Goal: Information Seeking & Learning: Learn about a topic

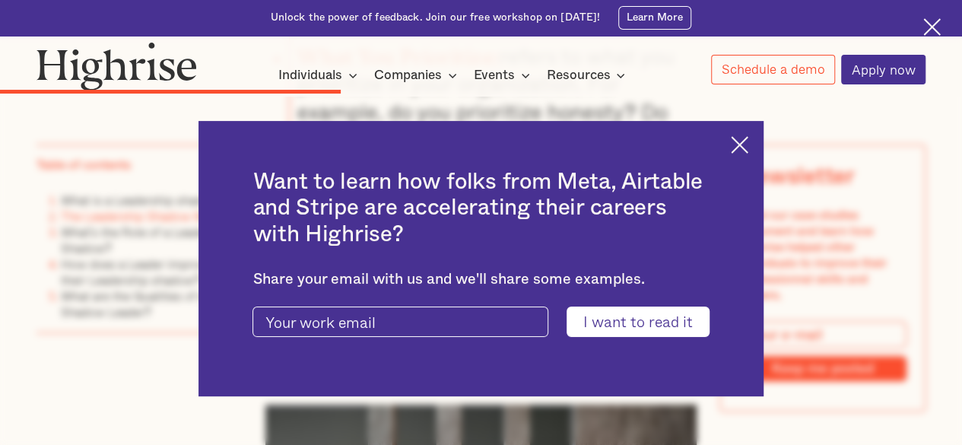
scroll to position [3041, 0]
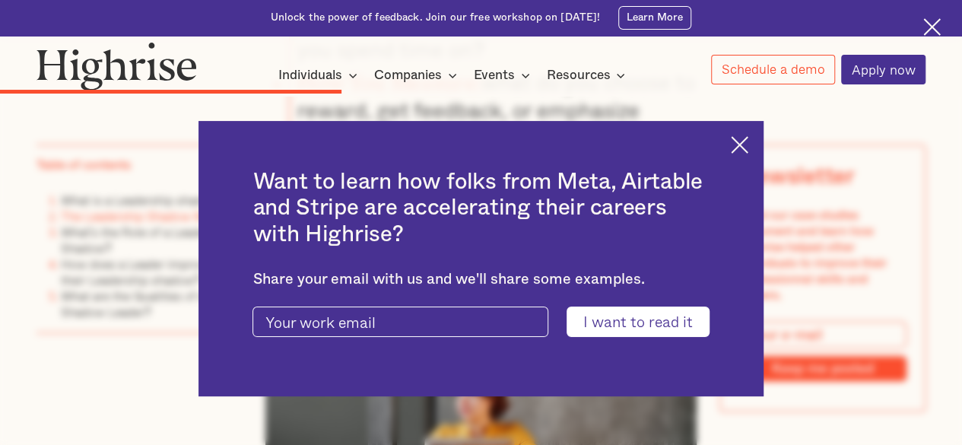
click at [738, 140] on div "Want to learn how folks from Meta, Airtable and Stripe are accelerating their c…" at bounding box center [480, 258] width 564 height 275
click at [744, 142] on img at bounding box center [739, 144] width 17 height 17
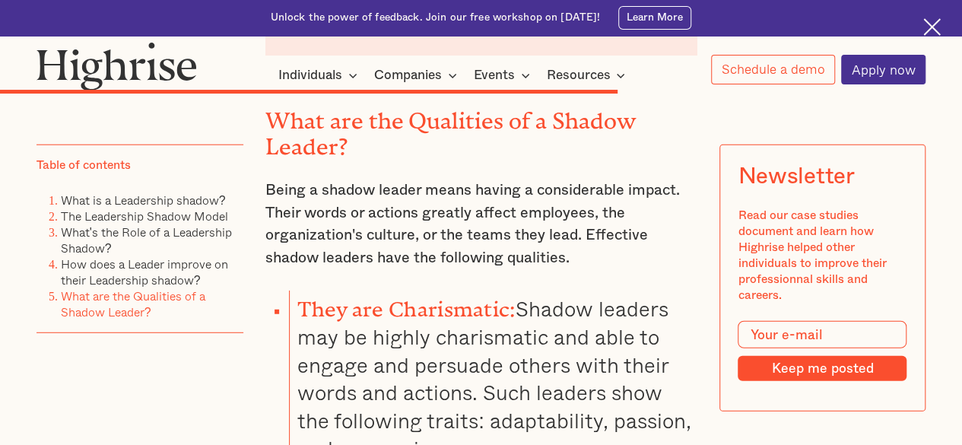
scroll to position [5018, 0]
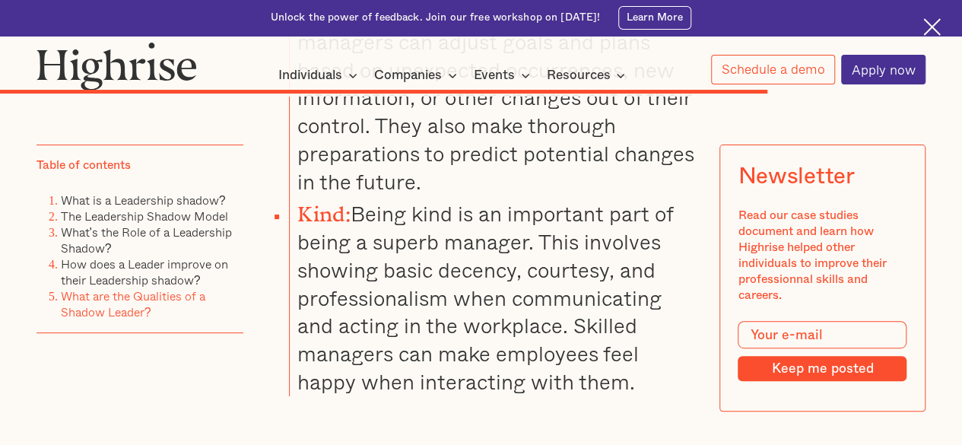
scroll to position [5854, 0]
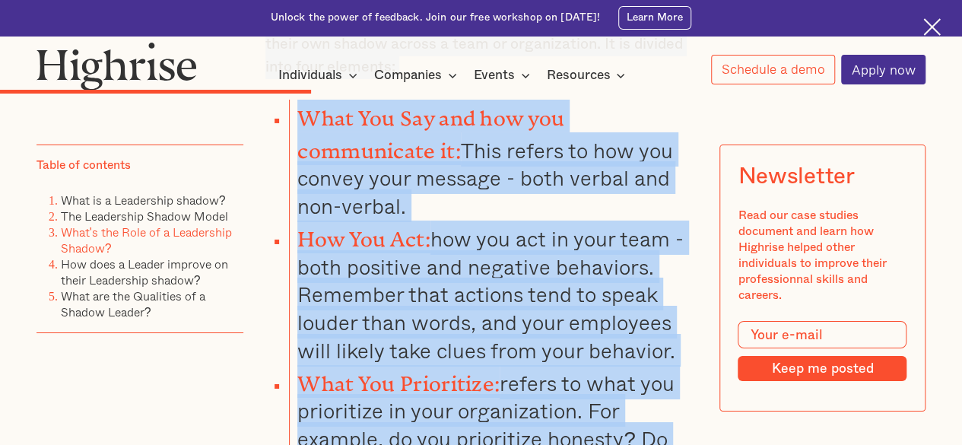
drag, startPoint x: 651, startPoint y: 364, endPoint x: 281, endPoint y: -16, distance: 530.1
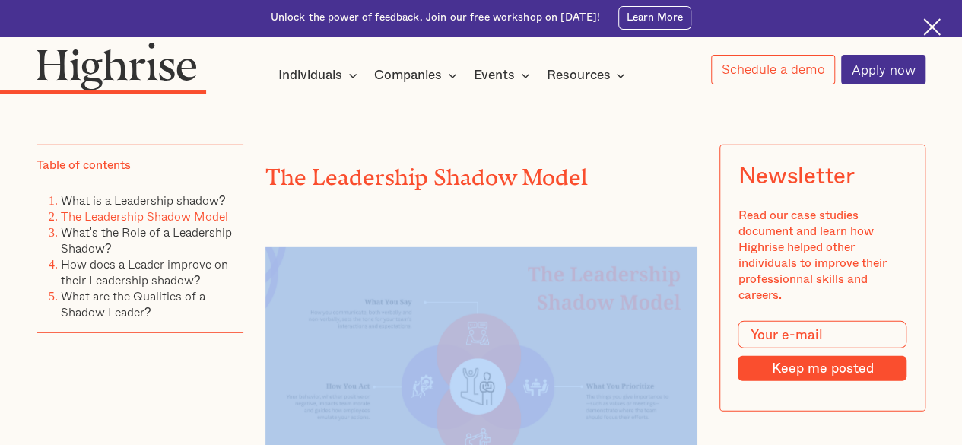
scroll to position [2366, 0]
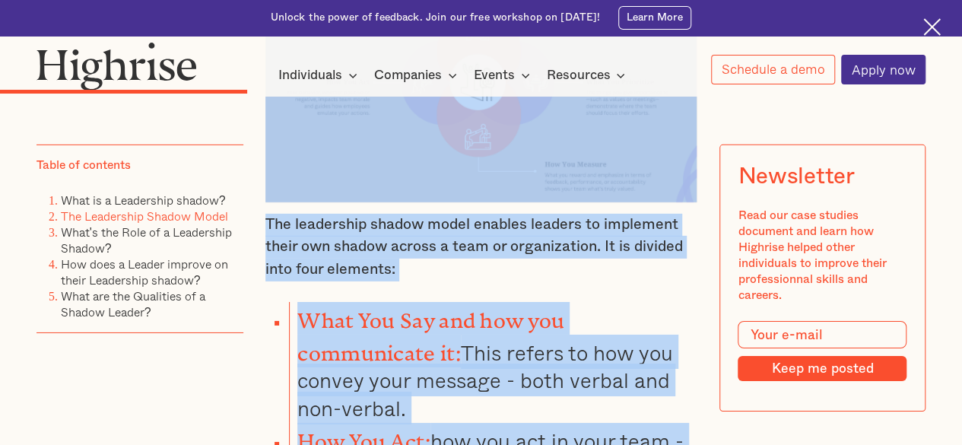
click at [660, 302] on li "What You Say and how you communicate it: This refers to how you convey your mes…" at bounding box center [493, 362] width 408 height 121
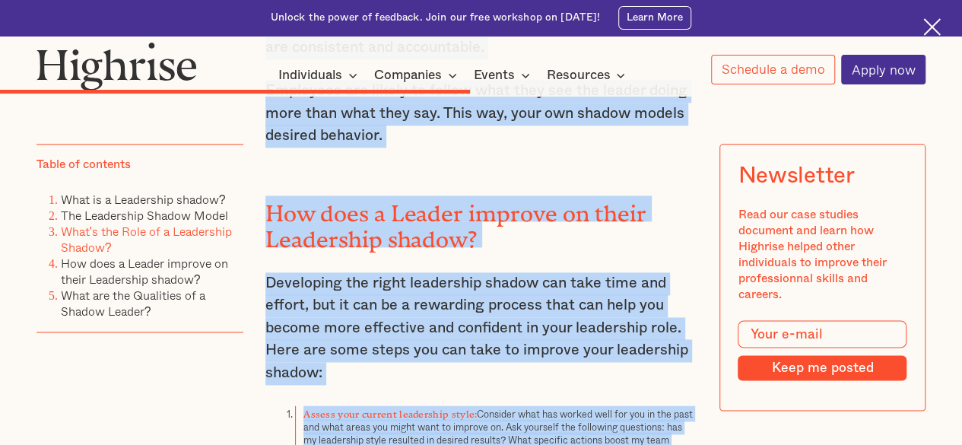
scroll to position [3972, 0]
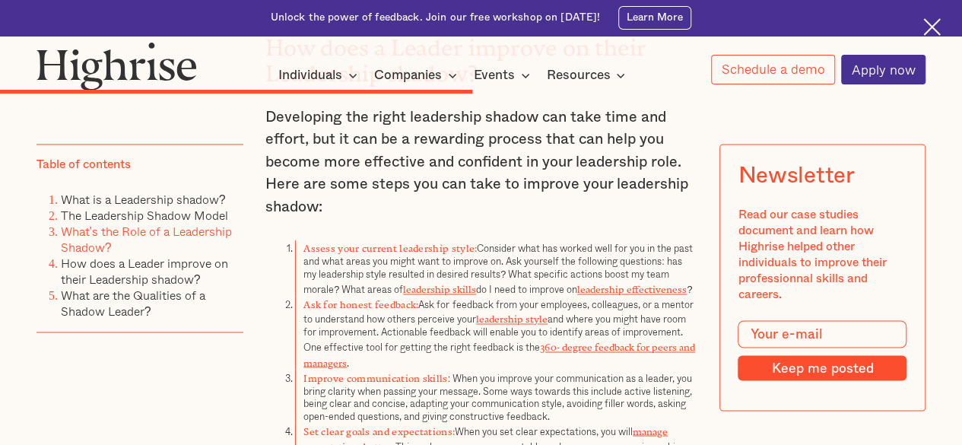
click at [179, 385] on div "Table of contents What is a Leadership shadow? The Leadership Shadow Model What…" at bounding box center [139, 294] width 206 height 300
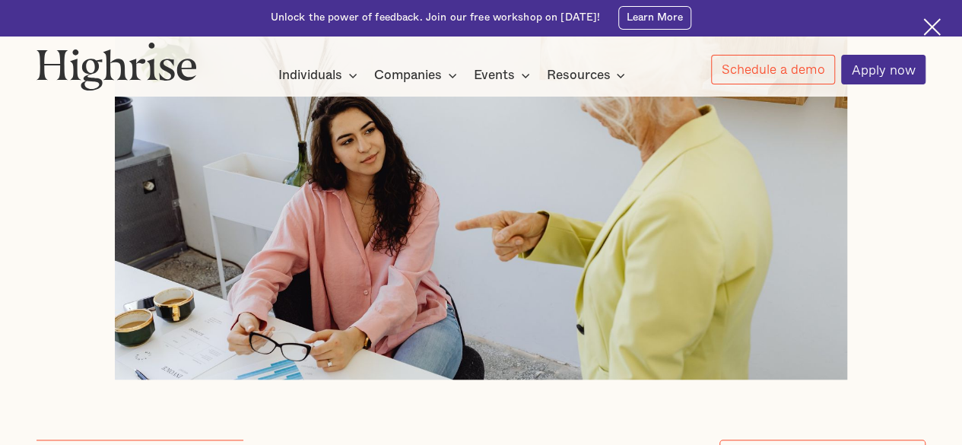
scroll to position [779, 0]
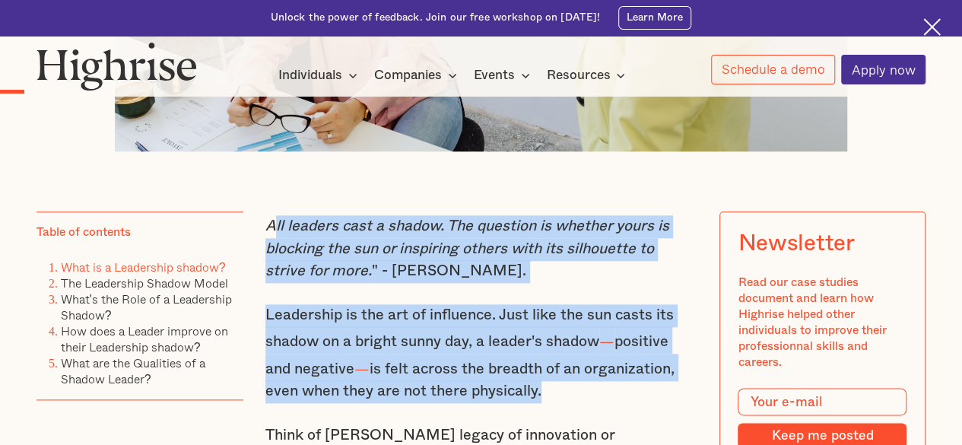
drag, startPoint x: 268, startPoint y: 236, endPoint x: 630, endPoint y: 392, distance: 393.7
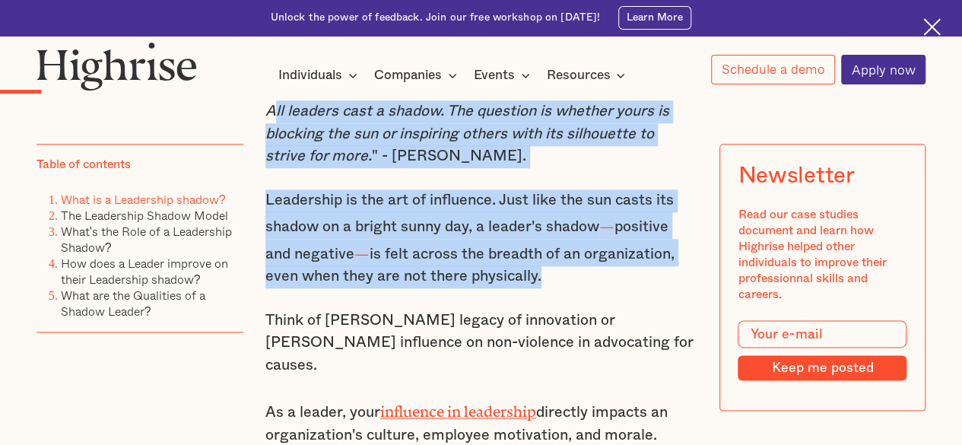
scroll to position [1007, 0]
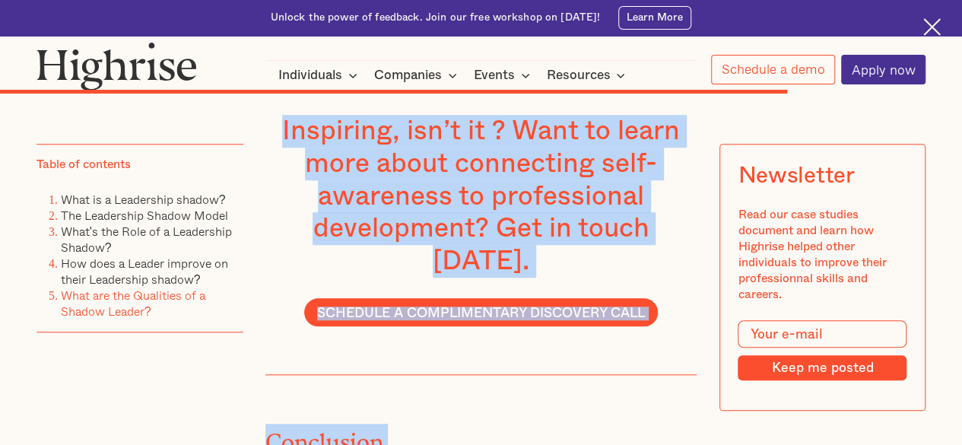
scroll to position [6324, 0]
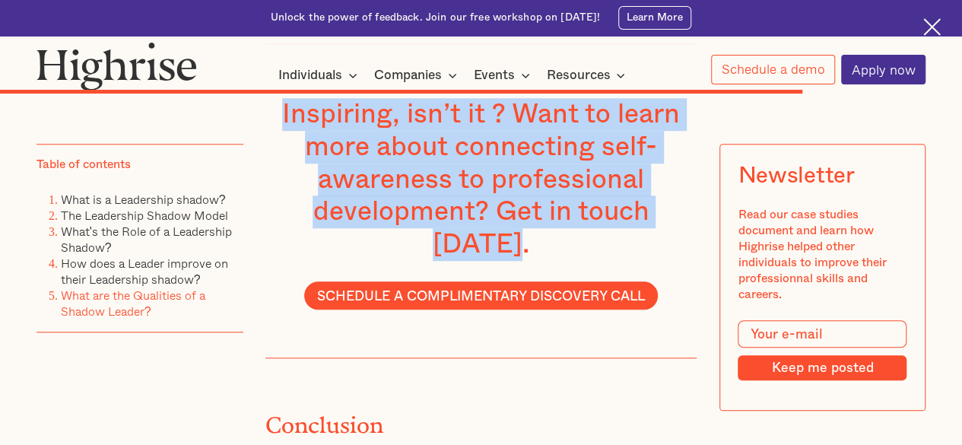
drag, startPoint x: 260, startPoint y: 311, endPoint x: 689, endPoint y: 149, distance: 458.4
copy div "Lor ipsumdo sita c adipis. Eli seddoeiu te incidid utlab et dolorema ali eni ad…"
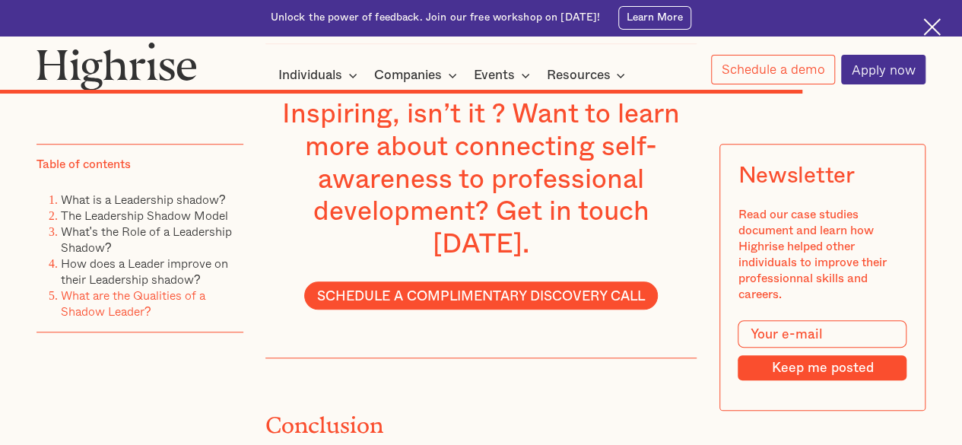
click at [528, 407] on h2 "Conclusion" at bounding box center [459, 420] width 388 height 26
click at [931, 27] on img at bounding box center [931, 26] width 17 height 17
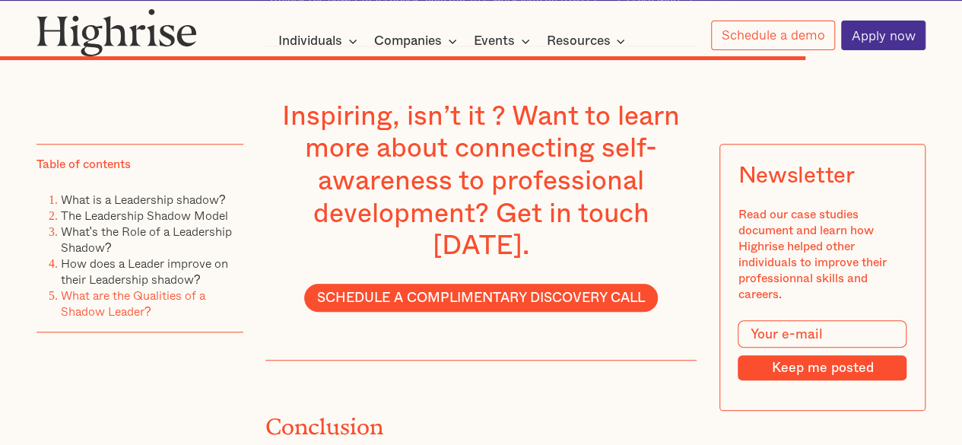
scroll to position [6287, 0]
